Goal: Information Seeking & Learning: Learn about a topic

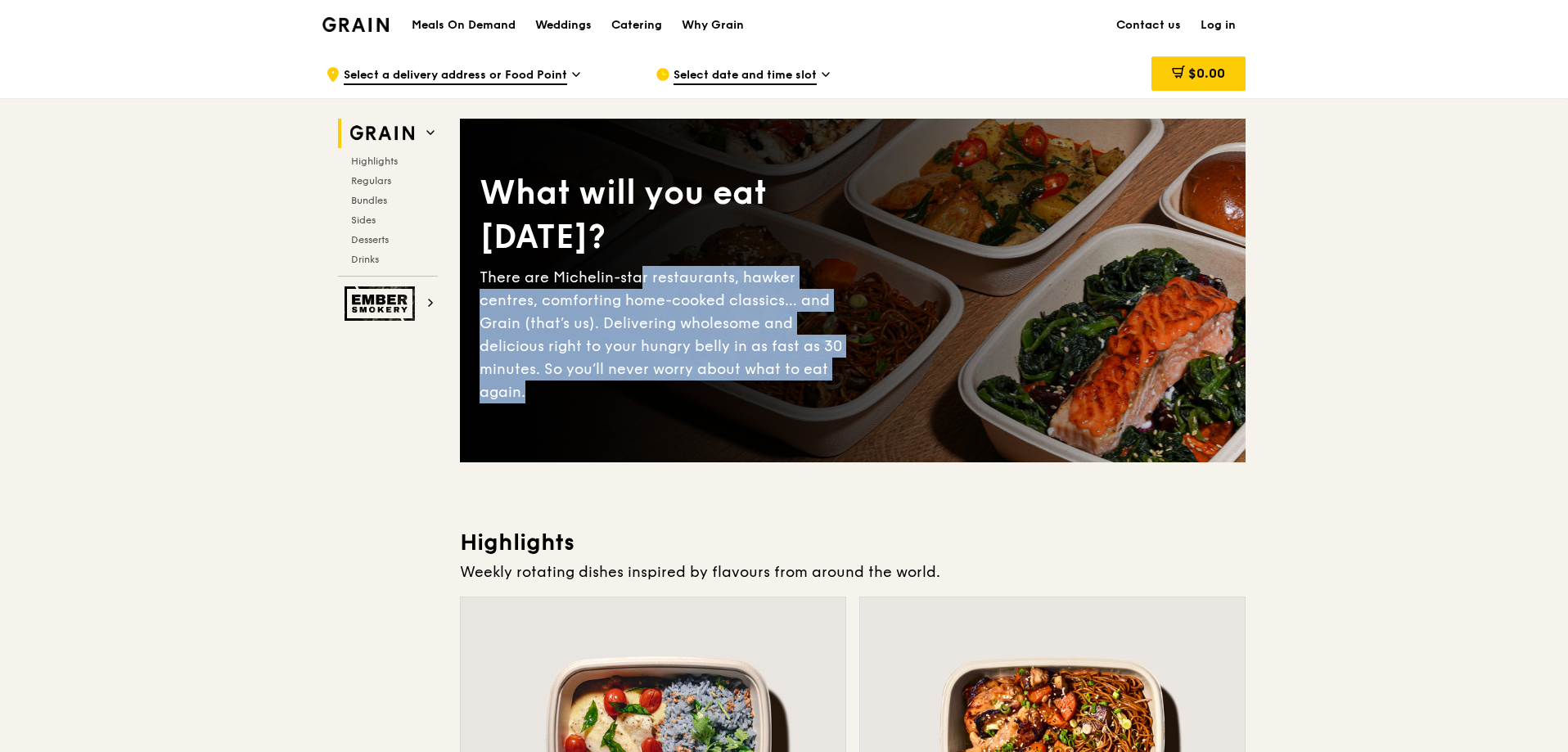
drag, startPoint x: 647, startPoint y: 282, endPoint x: 853, endPoint y: 410, distance: 242.5
click at [853, 410] on div "What will you eat [DATE]? There are Michelin-star restaurants, hawker centres, …" at bounding box center [853, 291] width 785 height 278
click at [625, 344] on div "There are Michelin-star restaurants, hawker centres, comforting home-cooked cla…" at bounding box center [666, 335] width 373 height 138
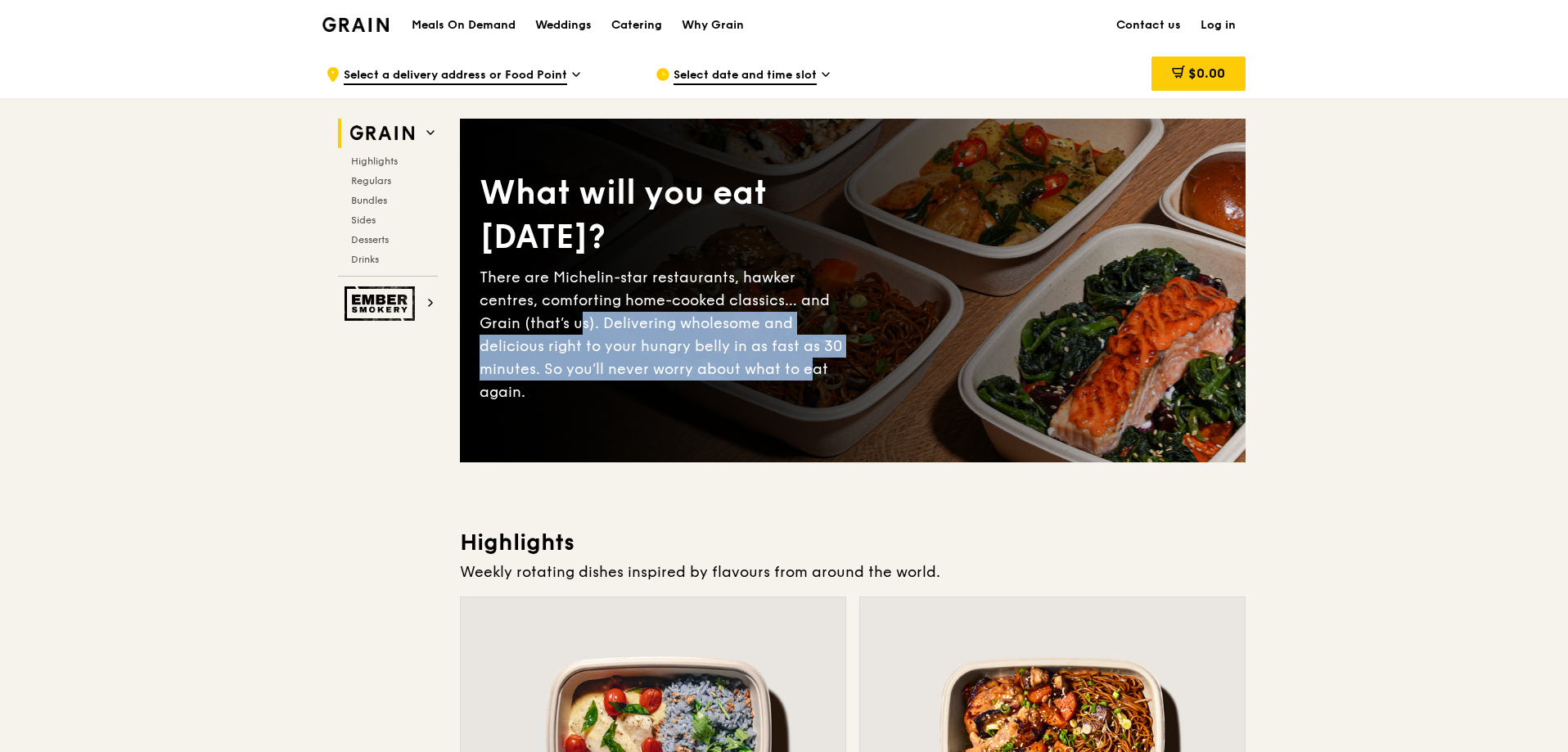
drag, startPoint x: 538, startPoint y: 324, endPoint x: 719, endPoint y: 378, distance: 188.9
click at [719, 378] on div "There are Michelin-star restaurants, hawker centres, comforting home-cooked cla…" at bounding box center [666, 335] width 373 height 138
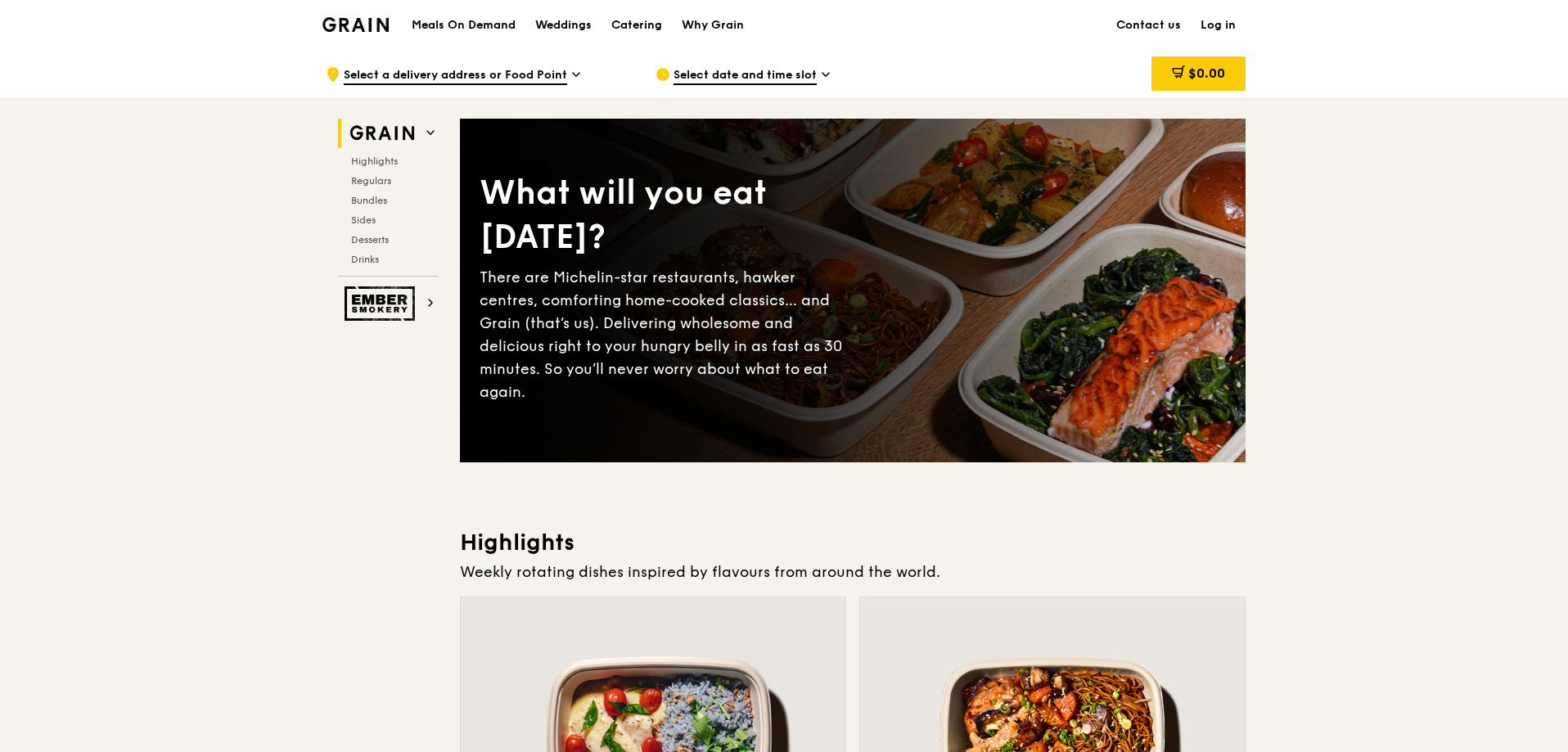
click at [731, 401] on div "What will you eat [DATE]? There are Michelin-star restaurants, hawker centres, …" at bounding box center [853, 291] width 785 height 278
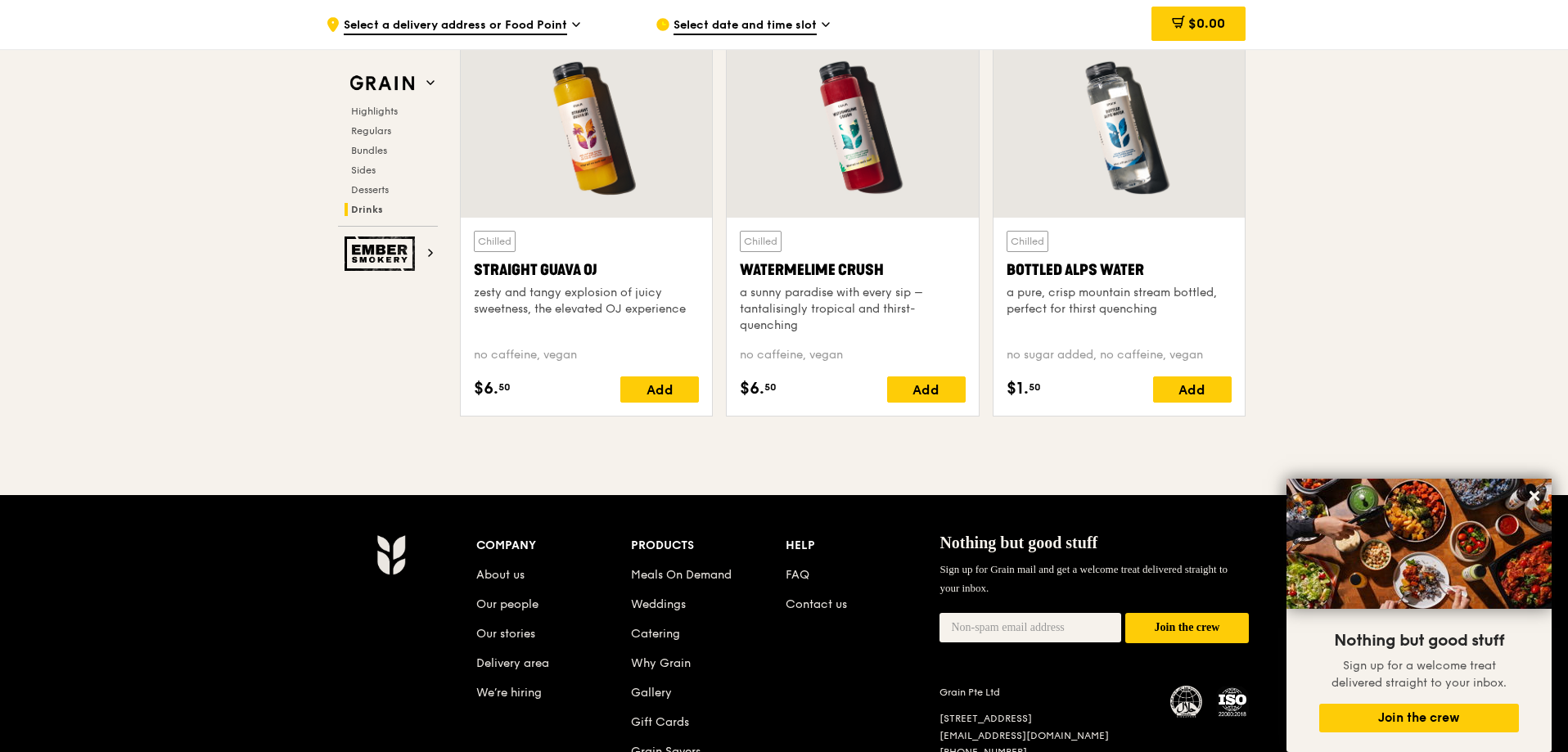
scroll to position [6626, 0]
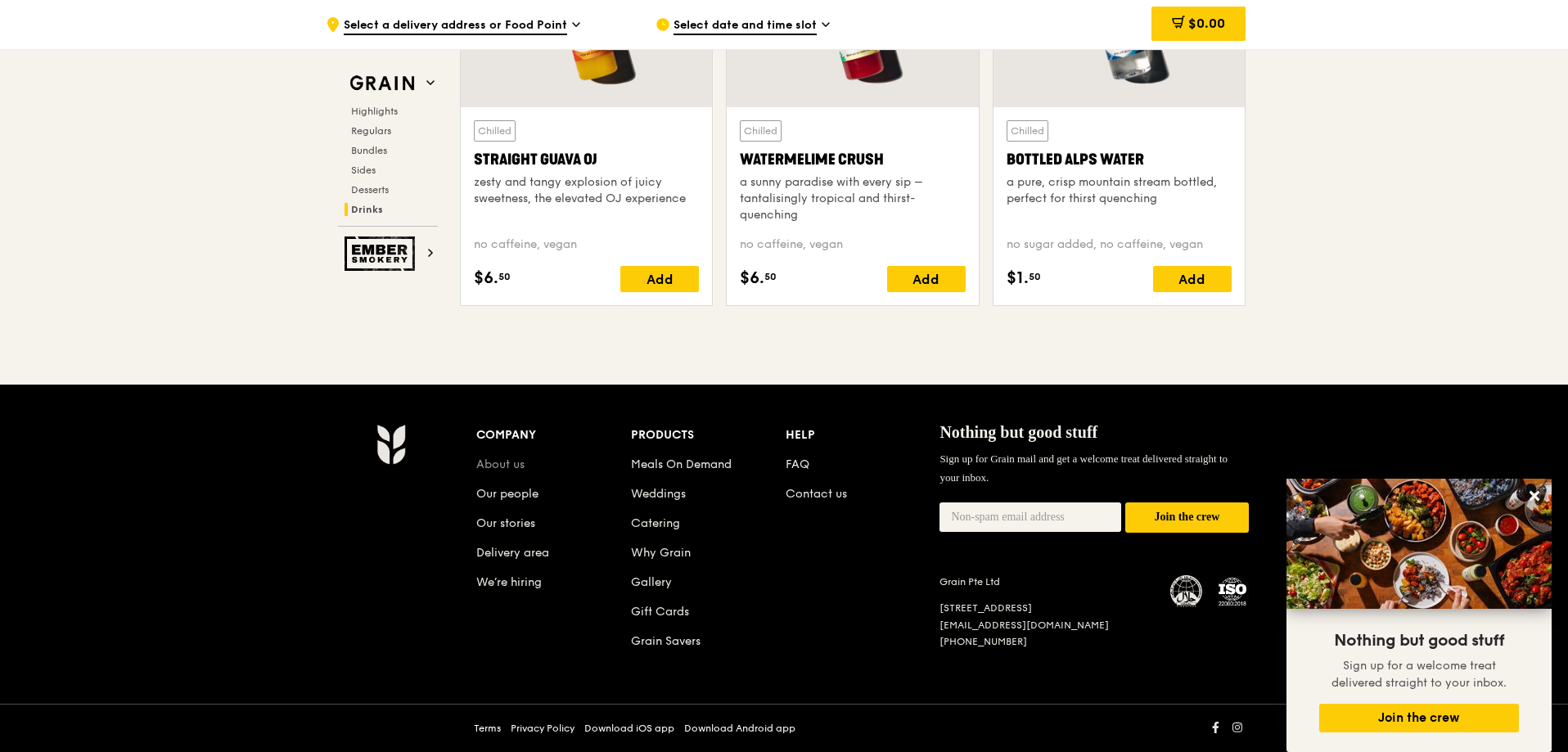
click at [499, 461] on link "About us" at bounding box center [500, 464] width 49 height 14
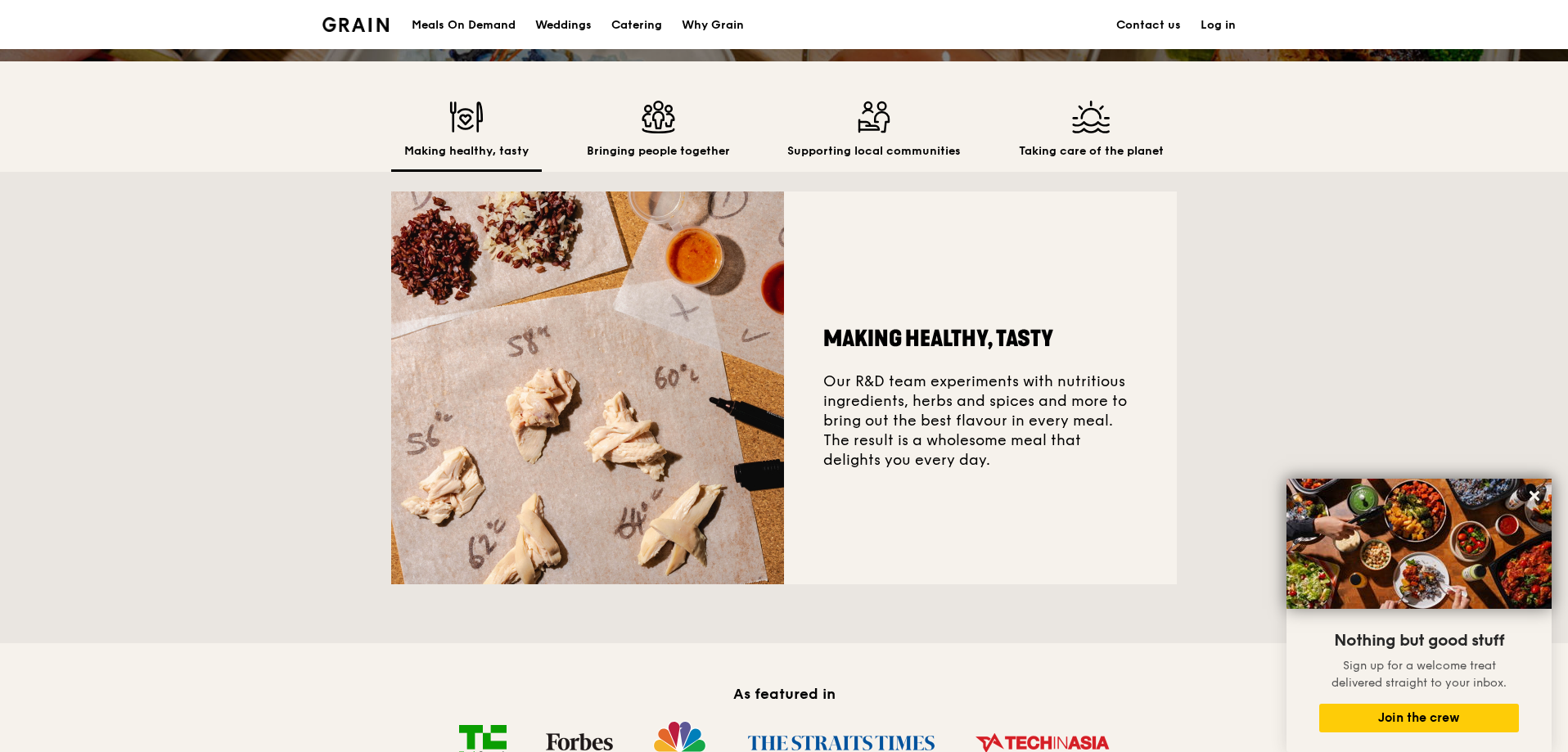
scroll to position [587, 0]
